Goal: Find specific page/section: Find specific page/section

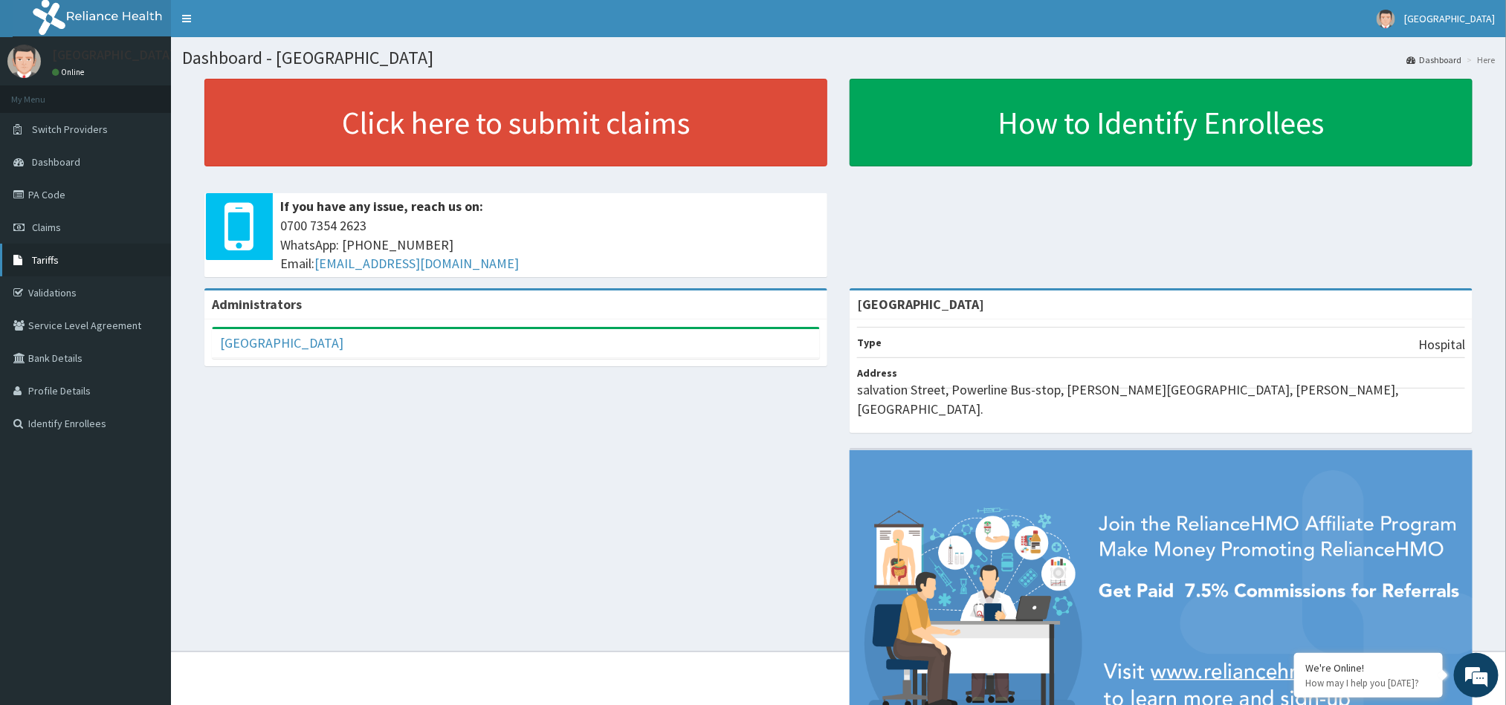
click at [48, 259] on span "Tariffs" at bounding box center [45, 259] width 27 height 13
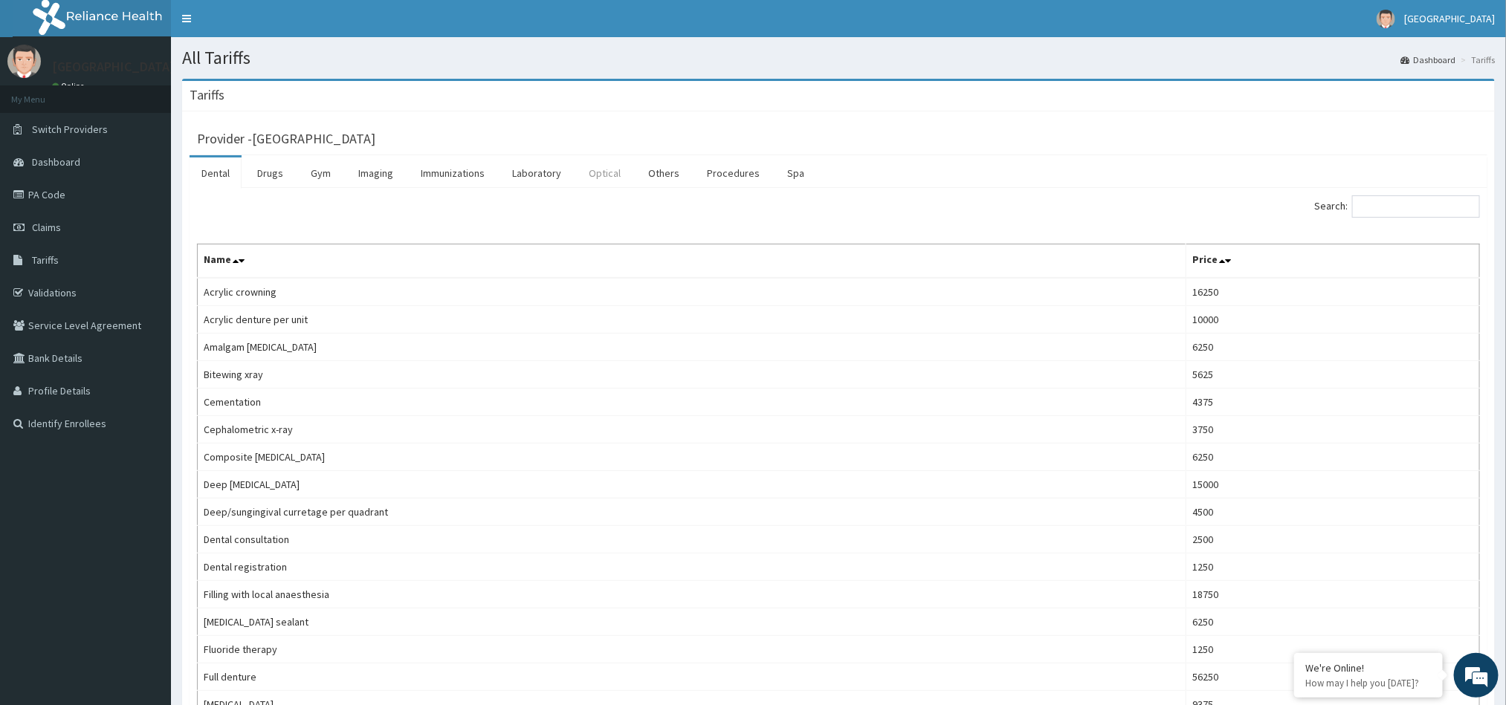
click at [609, 172] on link "Optical" at bounding box center [605, 173] width 56 height 31
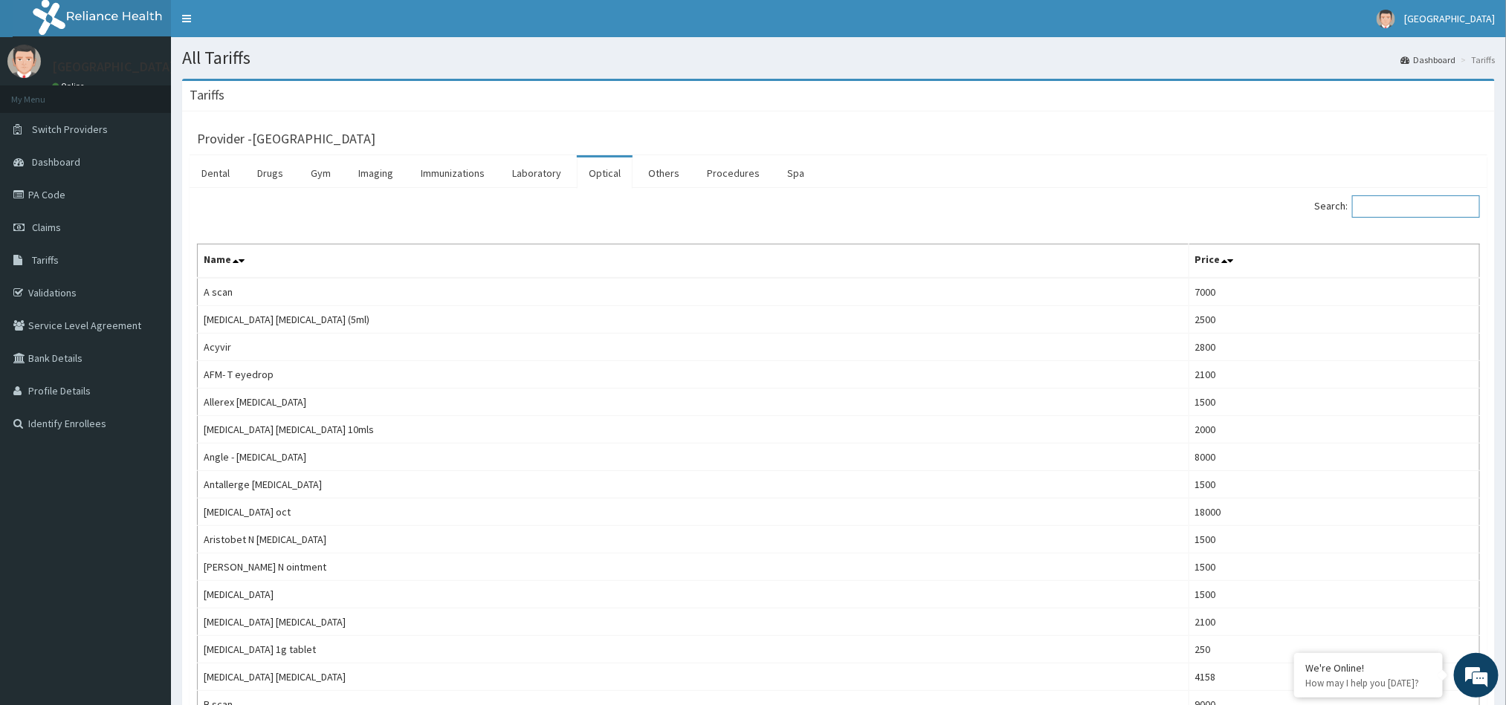
click at [1409, 210] on input "Search:" at bounding box center [1416, 206] width 128 height 22
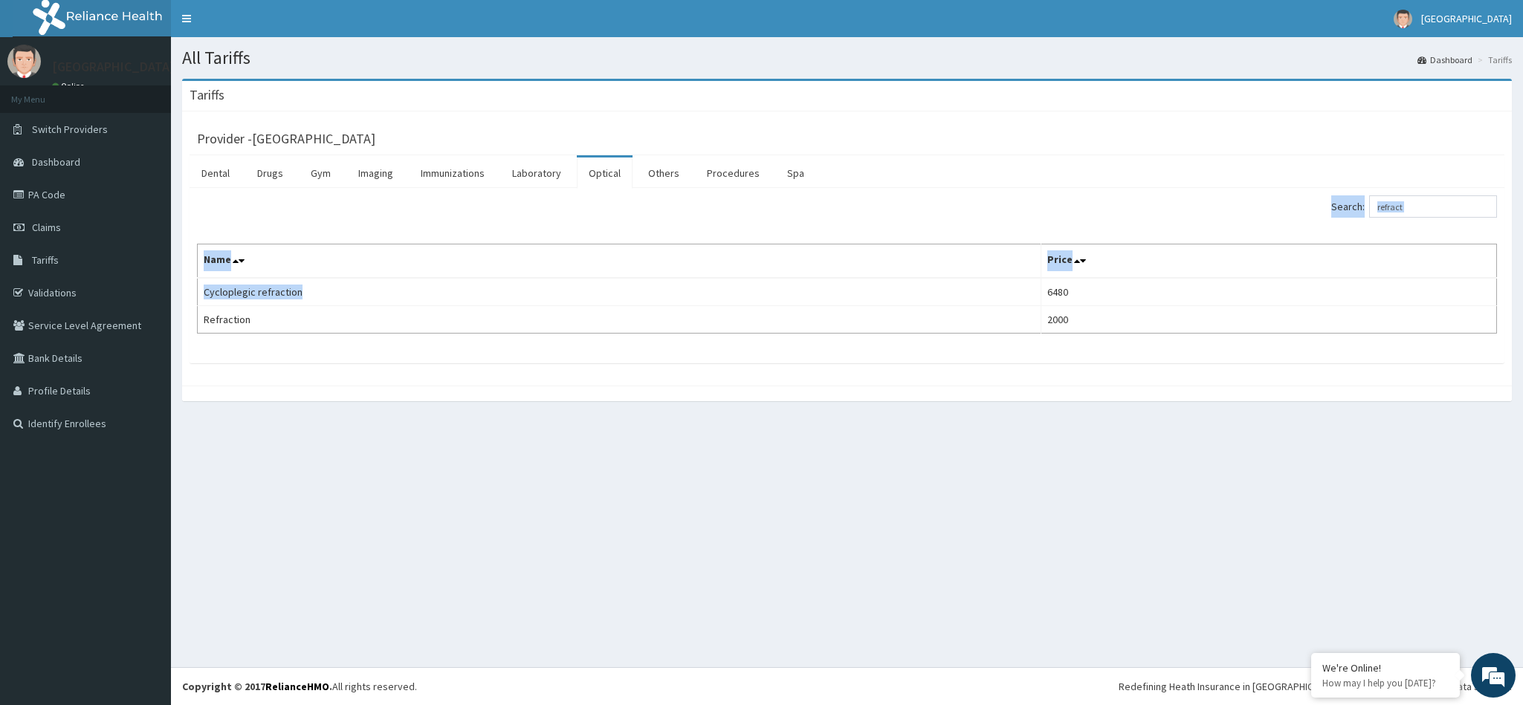
drag, startPoint x: 295, startPoint y: 291, endPoint x: 194, endPoint y: 285, distance: 101.2
click at [194, 285] on div "Search: refract Name Price Cycloplegic refraction 6480 Refraction 2000" at bounding box center [847, 275] width 1315 height 175
click at [217, 314] on td "Refraction" at bounding box center [619, 319] width 843 height 27
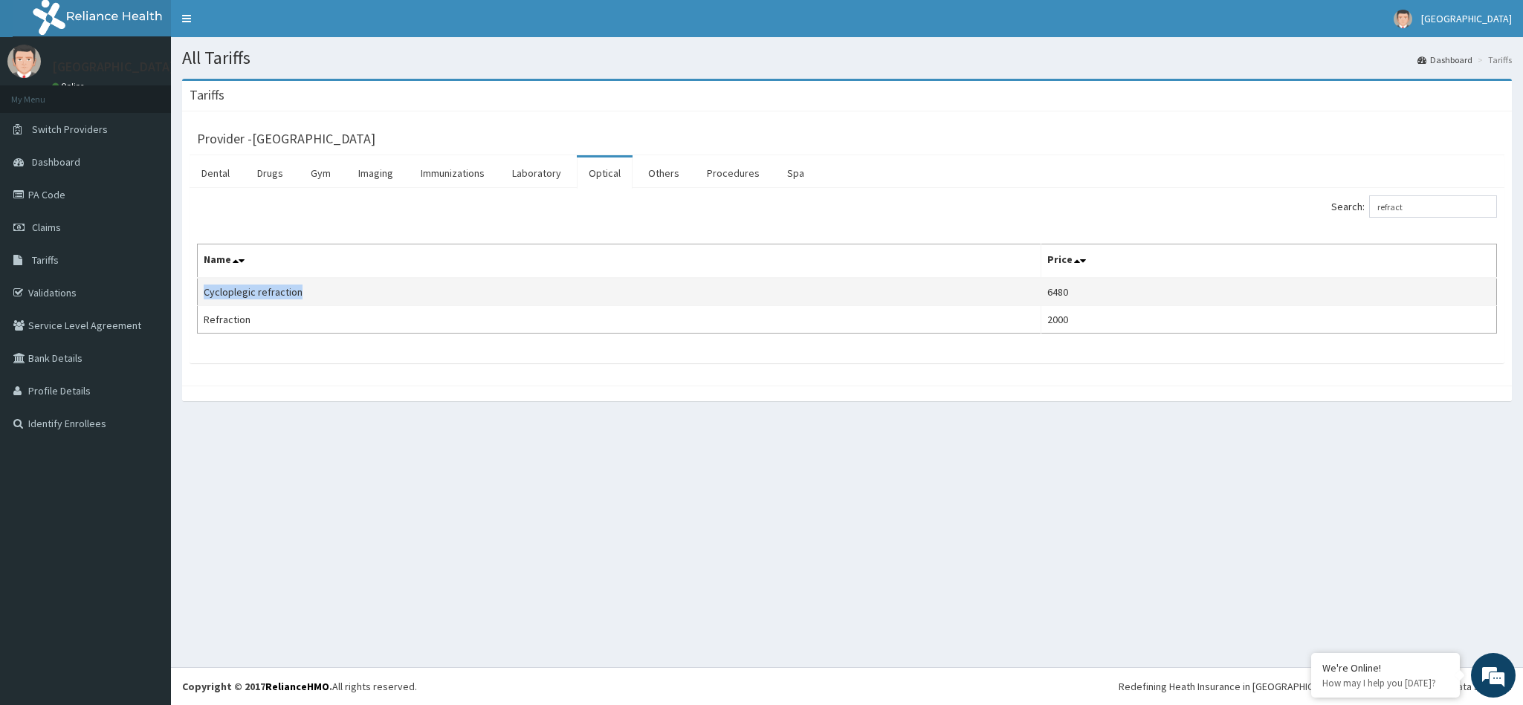
drag, startPoint x: 299, startPoint y: 299, endPoint x: 203, endPoint y: 302, distance: 95.9
click at [203, 302] on td "Cycloplegic refraction" at bounding box center [619, 292] width 843 height 28
copy td "Cycloplegic refraction"
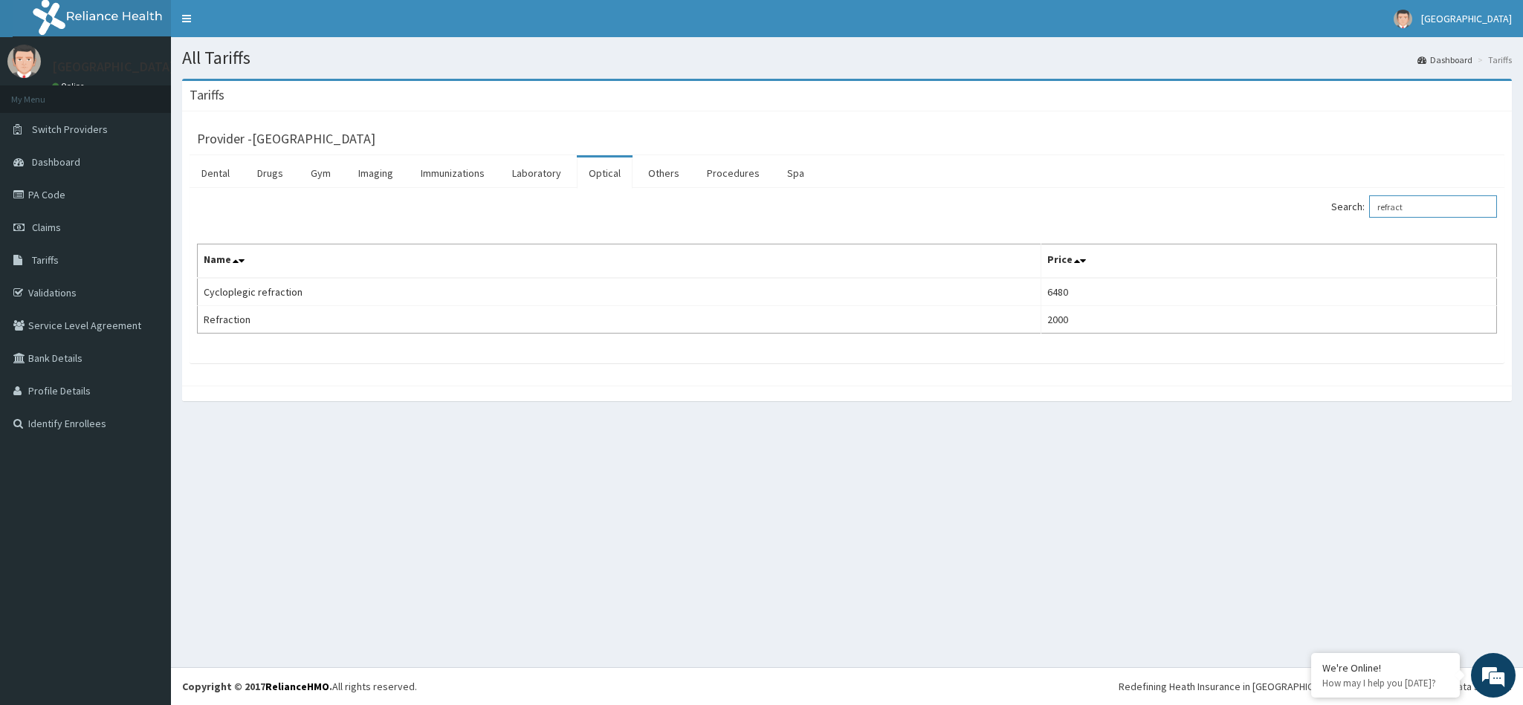
drag, startPoint x: 1413, startPoint y: 204, endPoint x: 1350, endPoint y: 213, distance: 64.5
click at [1350, 213] on label "Search: refract" at bounding box center [1414, 206] width 166 height 22
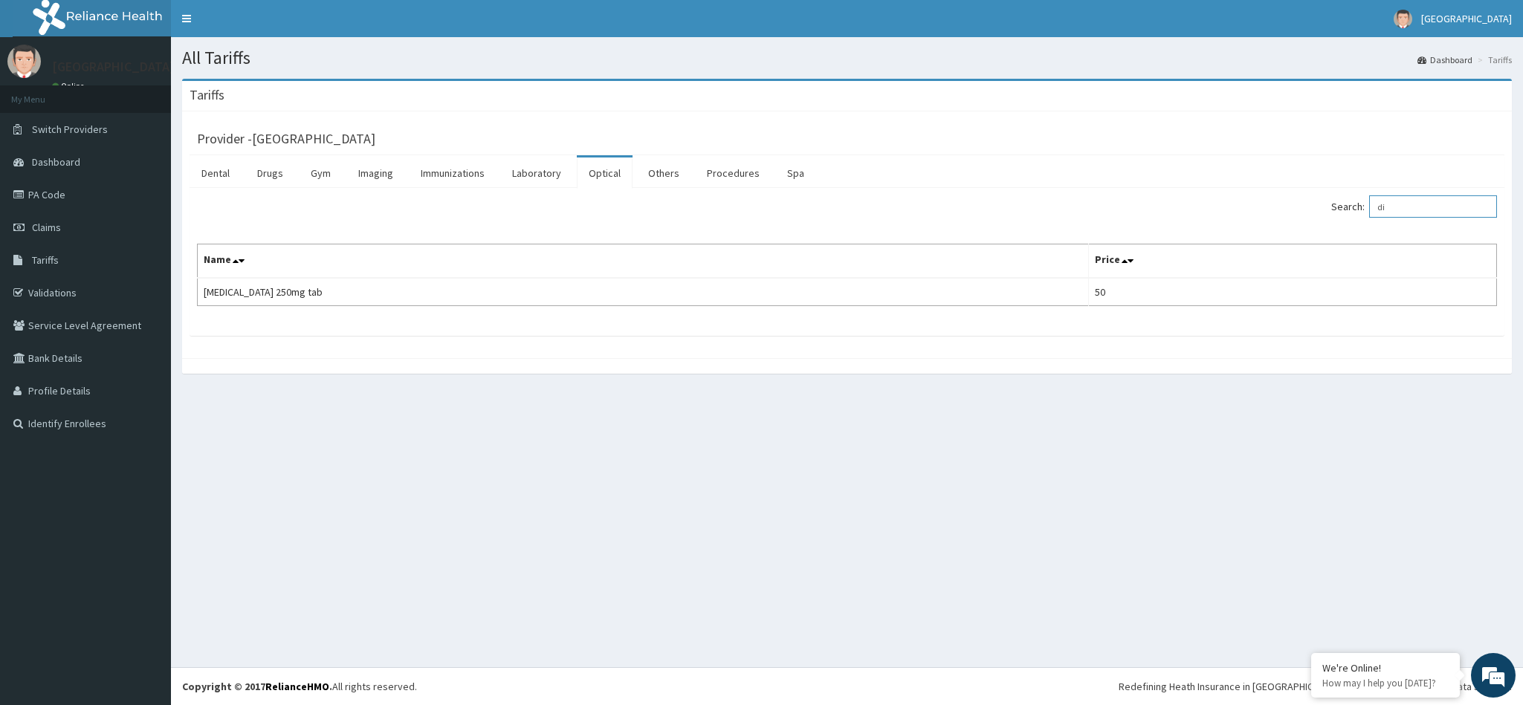
type input "d"
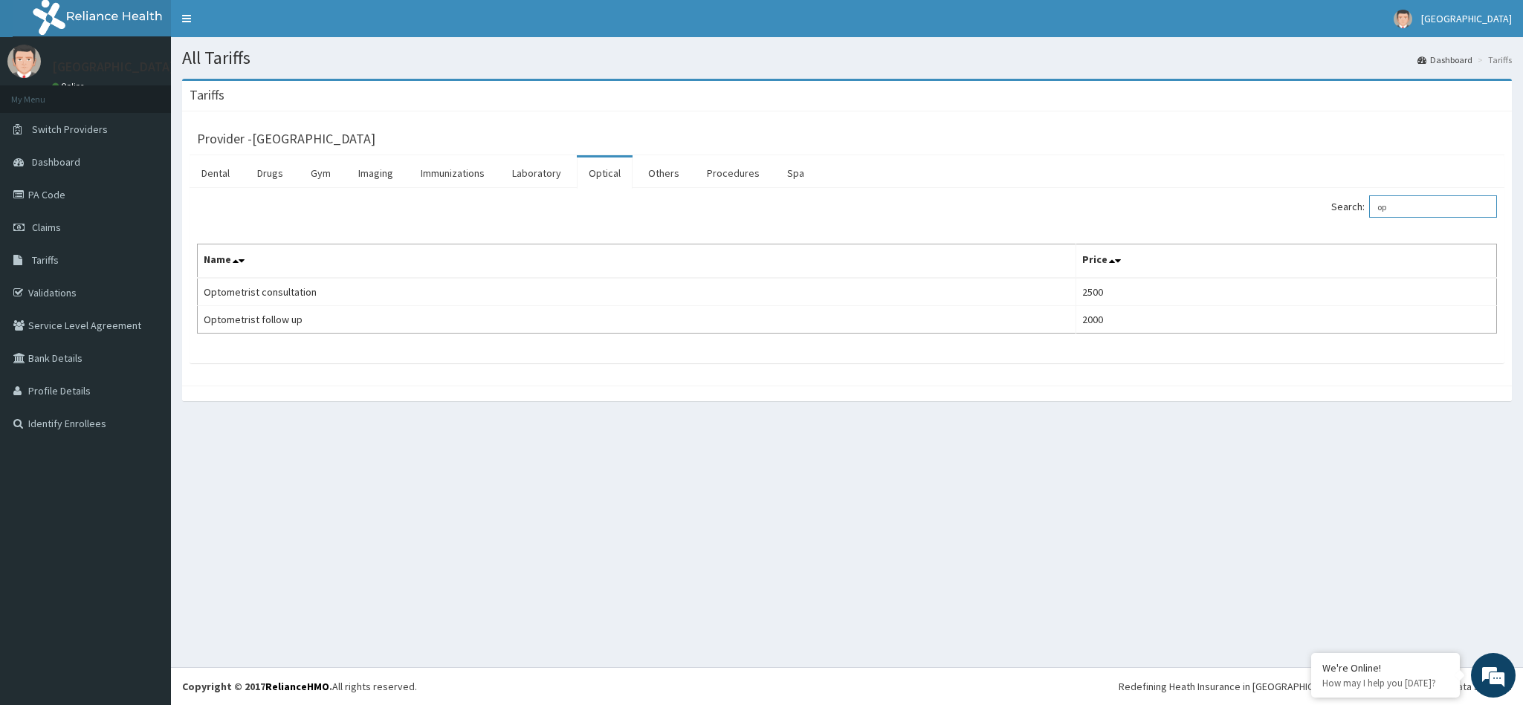
type input "o"
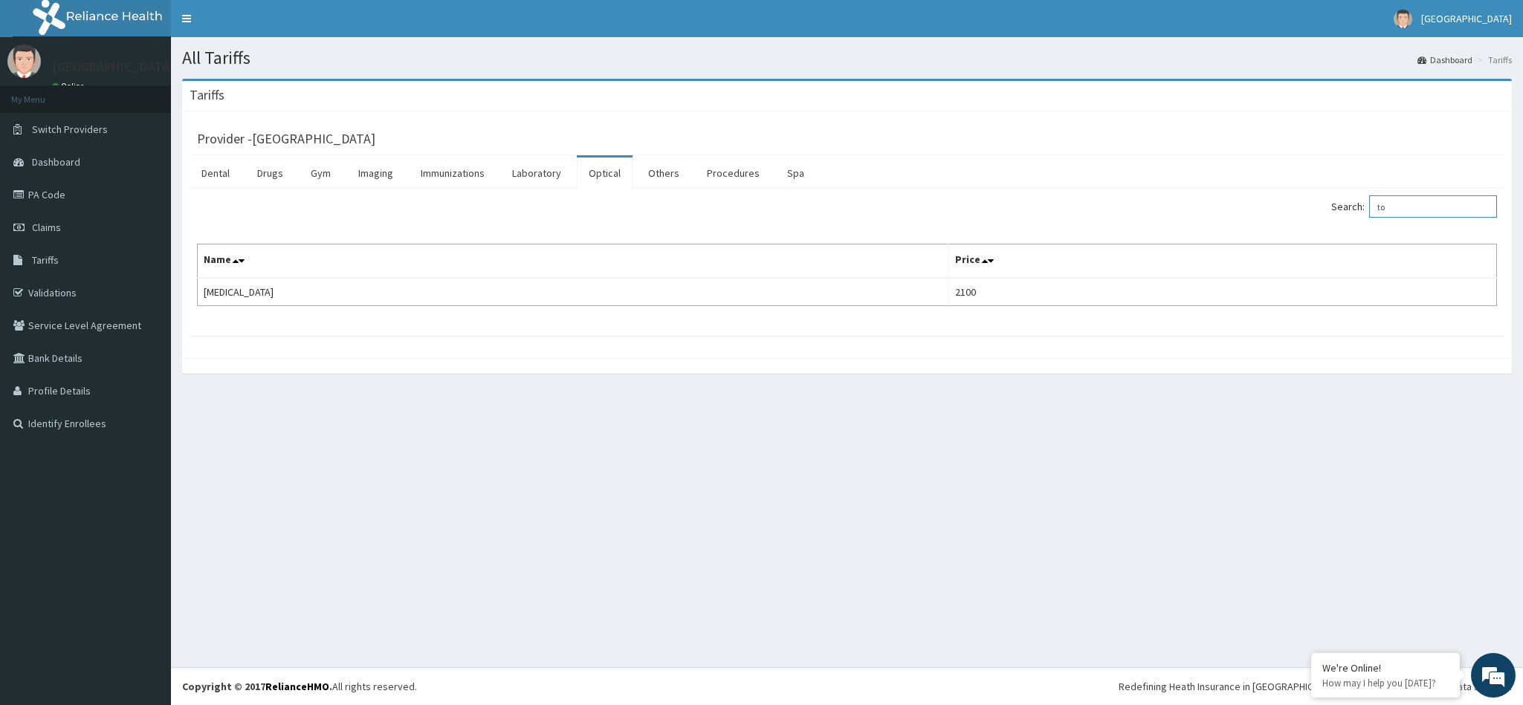
type input "t"
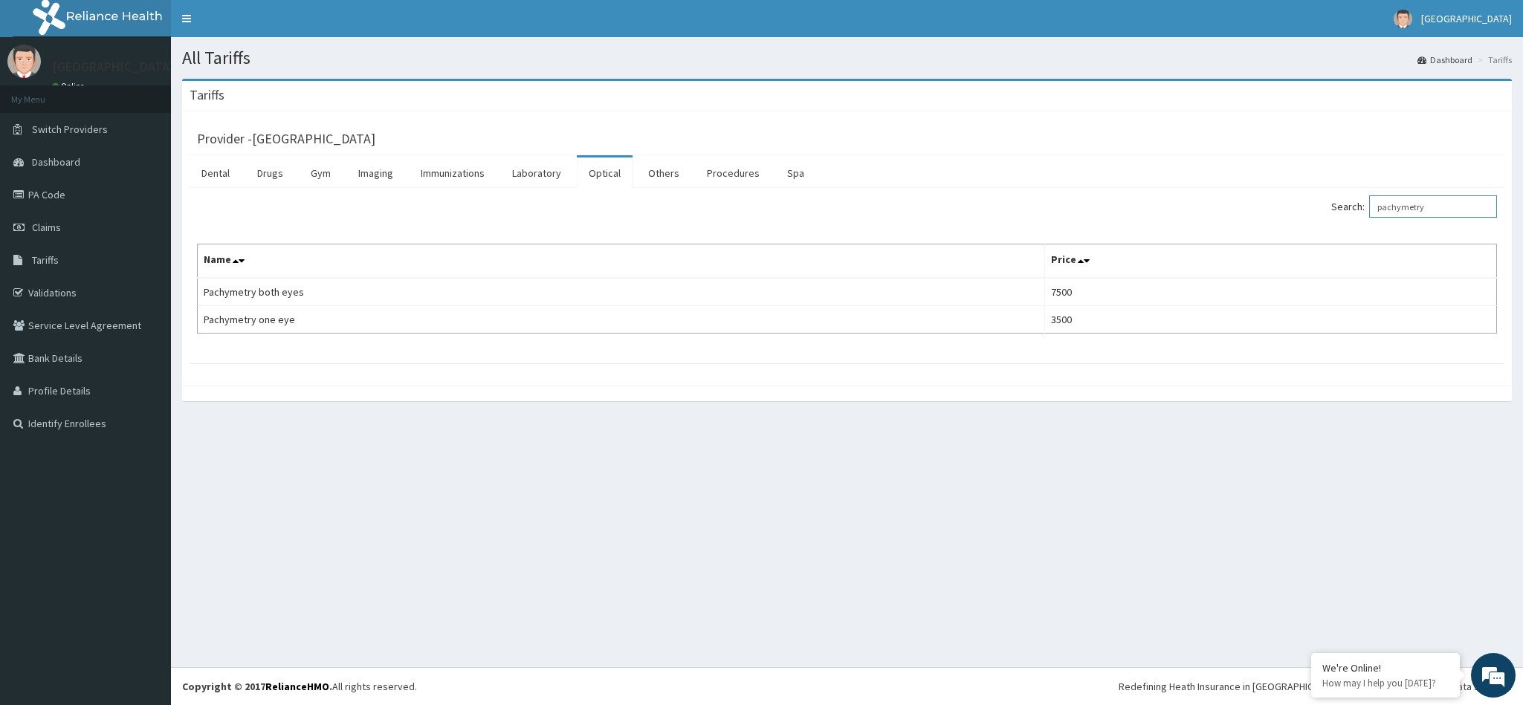
type input "pachymetry"
